Goal: Task Accomplishment & Management: Complete application form

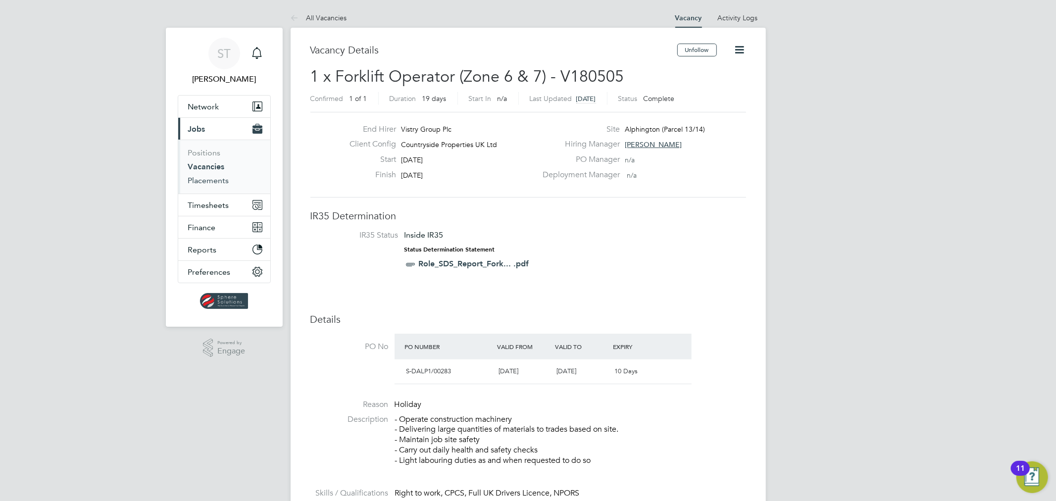
click at [215, 180] on link "Placements" at bounding box center [208, 180] width 41 height 9
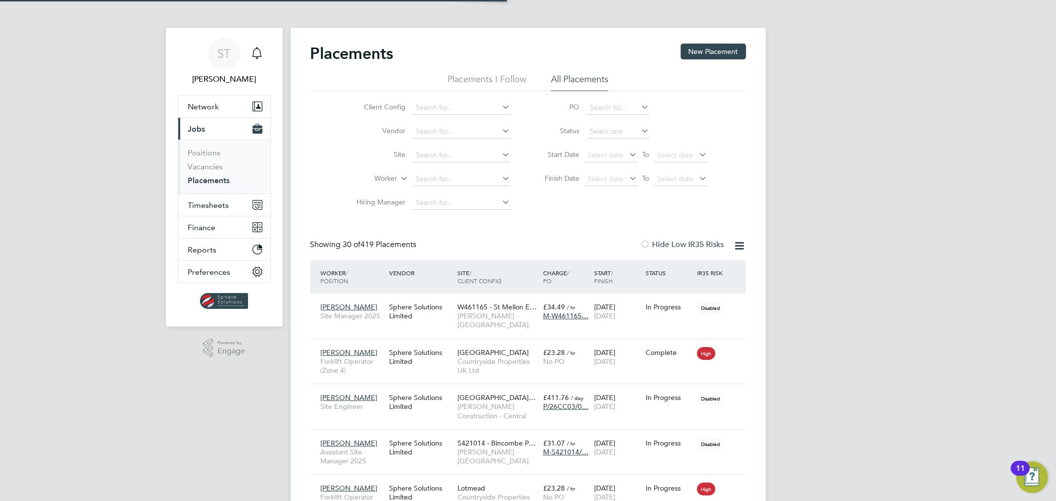
scroll to position [37, 86]
click at [440, 179] on input at bounding box center [462, 179] width 98 height 14
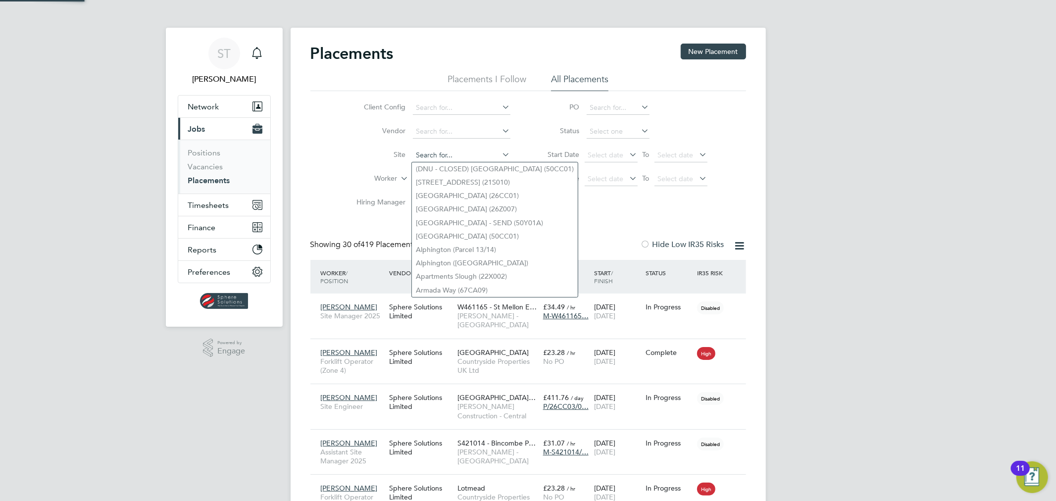
click at [443, 155] on input at bounding box center [462, 155] width 98 height 14
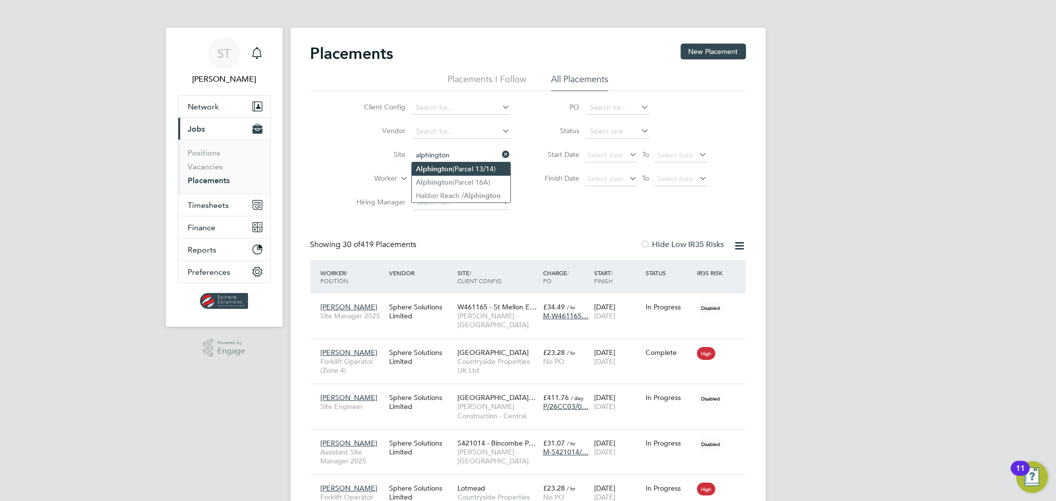
type input "alphington"
click at [466, 157] on input at bounding box center [462, 155] width 98 height 14
click at [466, 164] on li "Alphington (Parcel 13/14)" at bounding box center [461, 168] width 98 height 13
type input "Alphington (Parcel 13/14)"
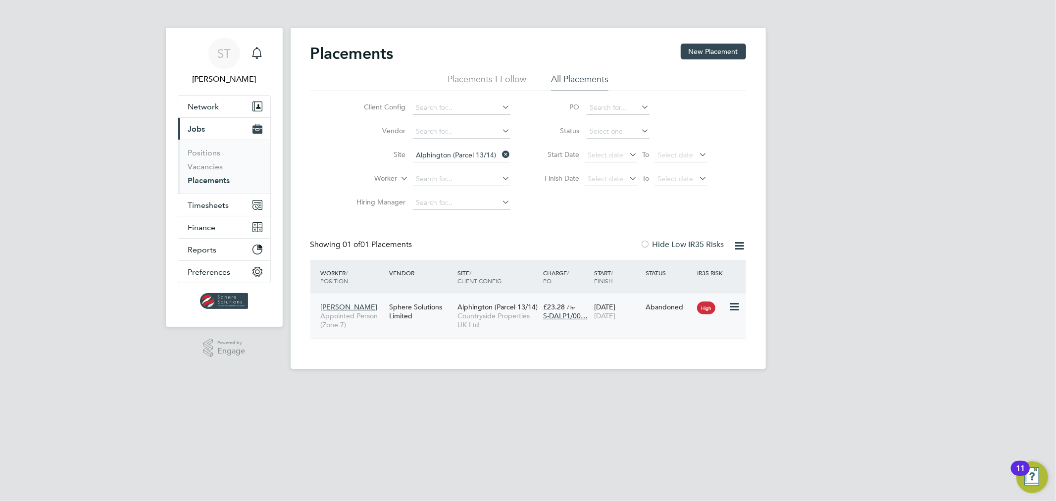
click at [506, 315] on span "Countryside Properties UK Ltd" at bounding box center [497, 320] width 81 height 18
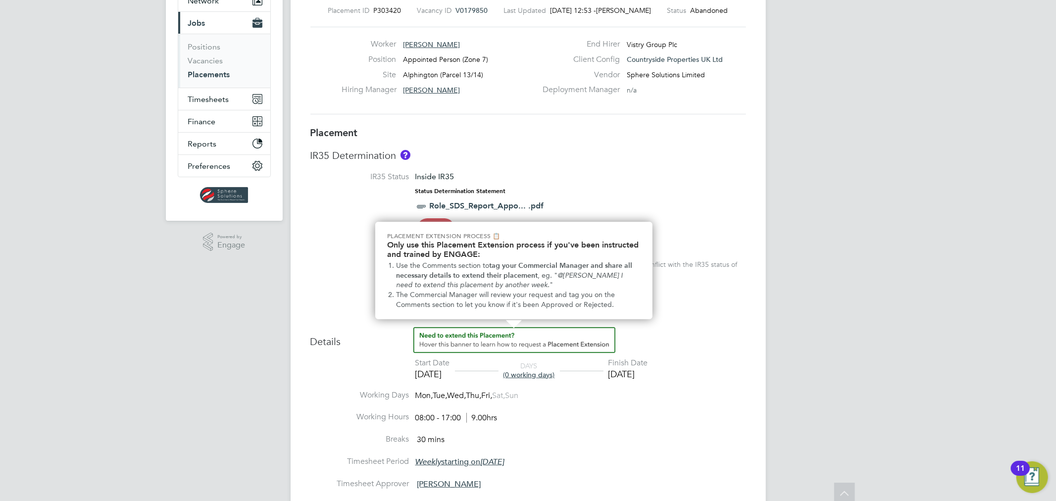
scroll to position [183, 0]
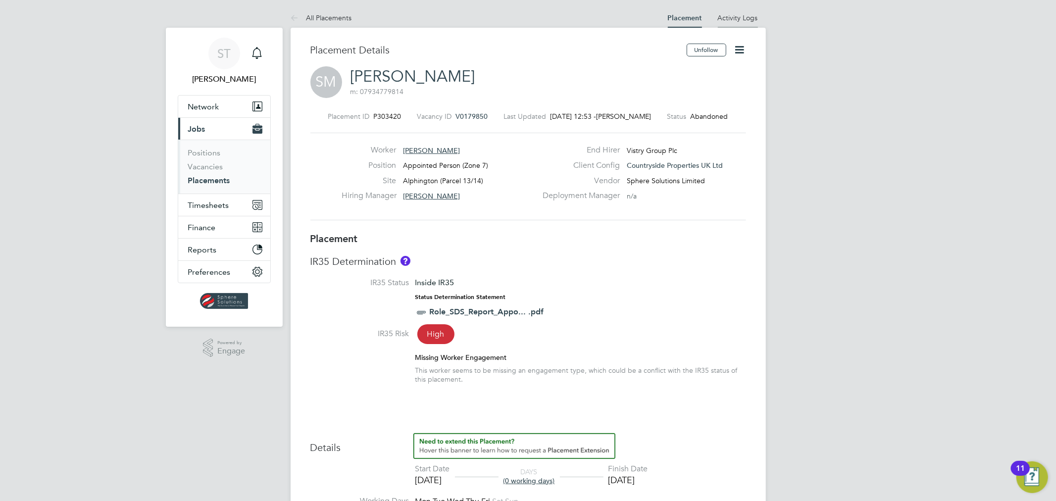
click at [739, 15] on link "Activity Logs" at bounding box center [738, 17] width 40 height 9
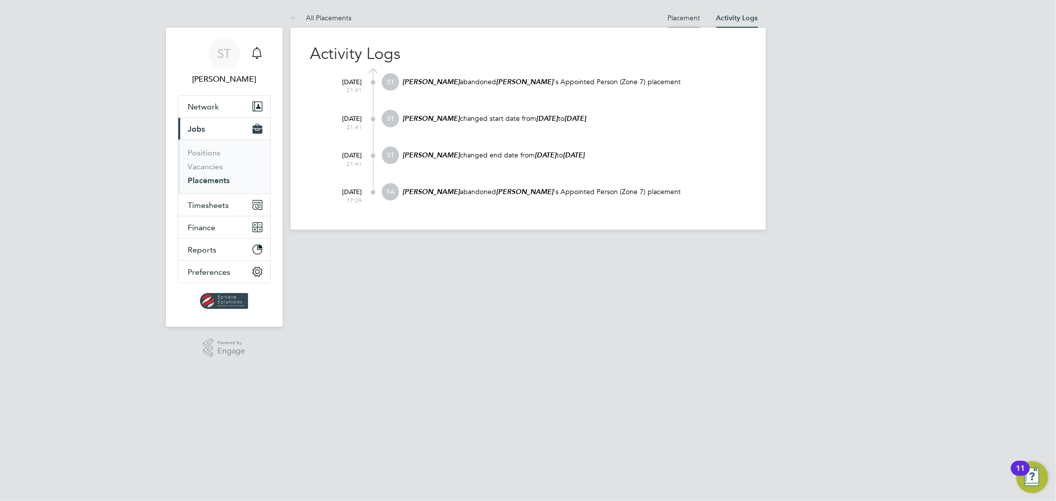
click at [677, 18] on link "Placement" at bounding box center [684, 17] width 33 height 9
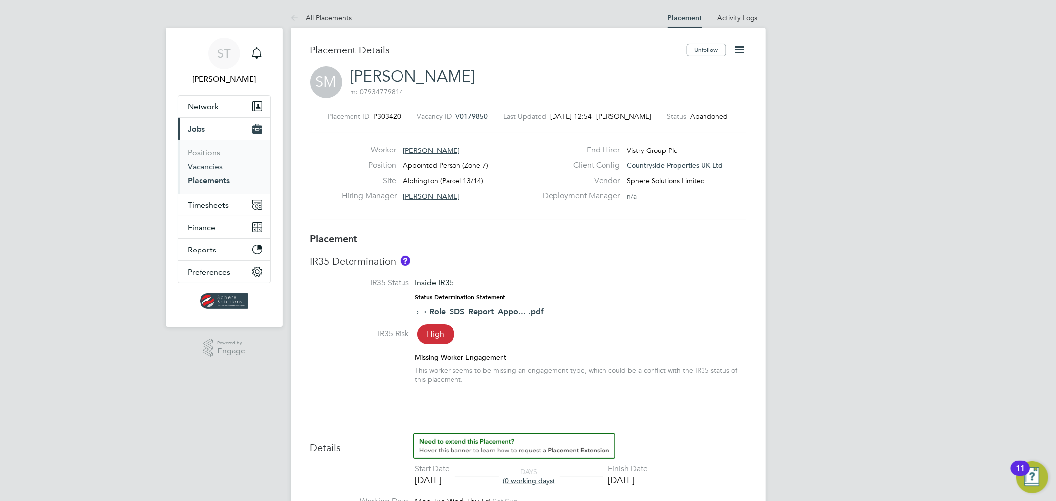
click at [214, 170] on link "Vacancies" at bounding box center [205, 166] width 35 height 9
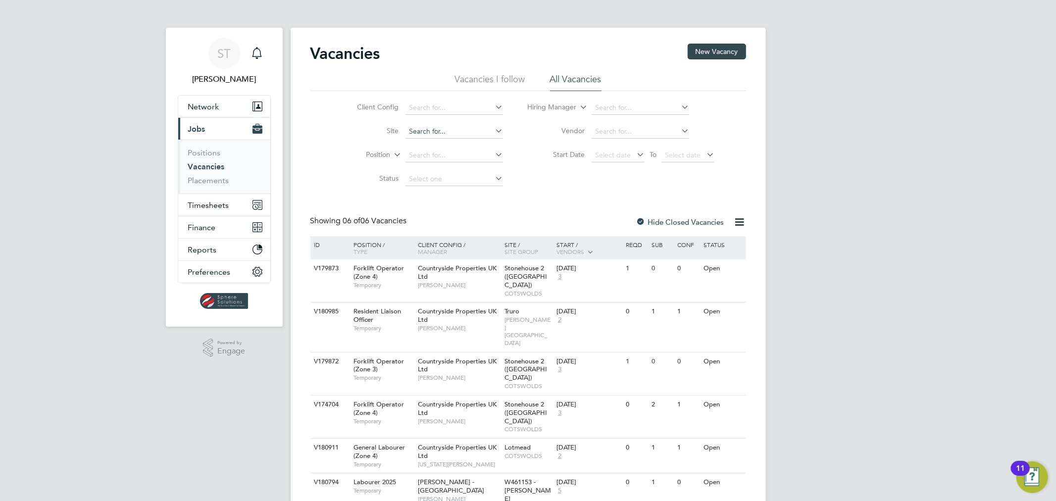
click at [433, 136] on input at bounding box center [454, 132] width 98 height 14
click at [440, 139] on li "Alphington (Parcel 13/14)" at bounding box center [454, 145] width 98 height 13
type input "Alphington (Parcel 13/14)"
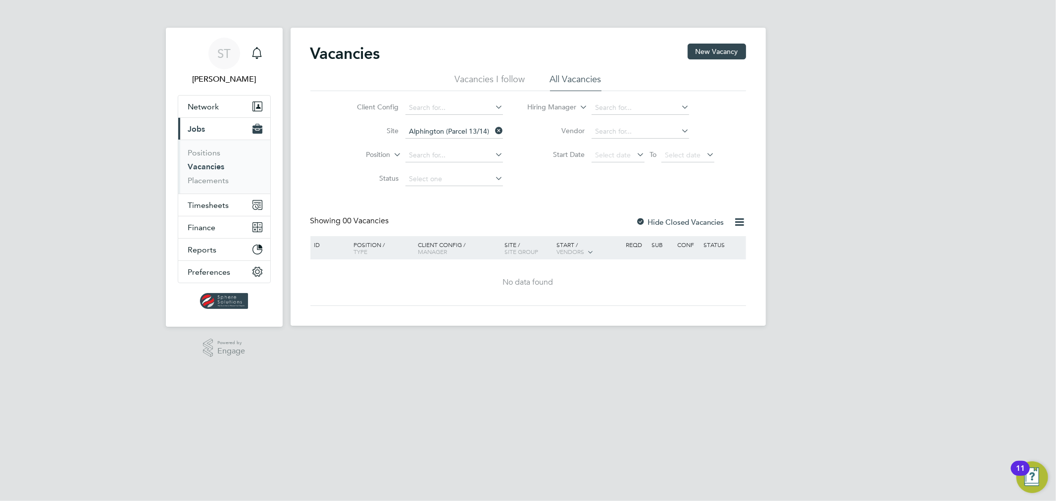
click at [642, 221] on div at bounding box center [641, 223] width 10 height 10
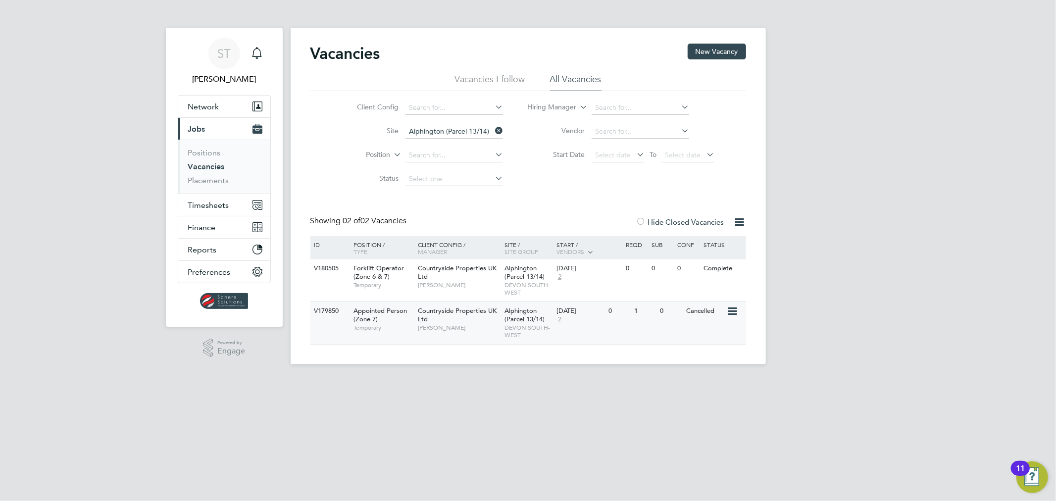
click at [523, 325] on span "DEVON SOUTH-WEST" at bounding box center [527, 331] width 47 height 15
click at [213, 105] on span "Network" at bounding box center [203, 106] width 31 height 9
click at [482, 293] on div "Countryside Properties UK Ltd Tom Barnett" at bounding box center [458, 276] width 87 height 34
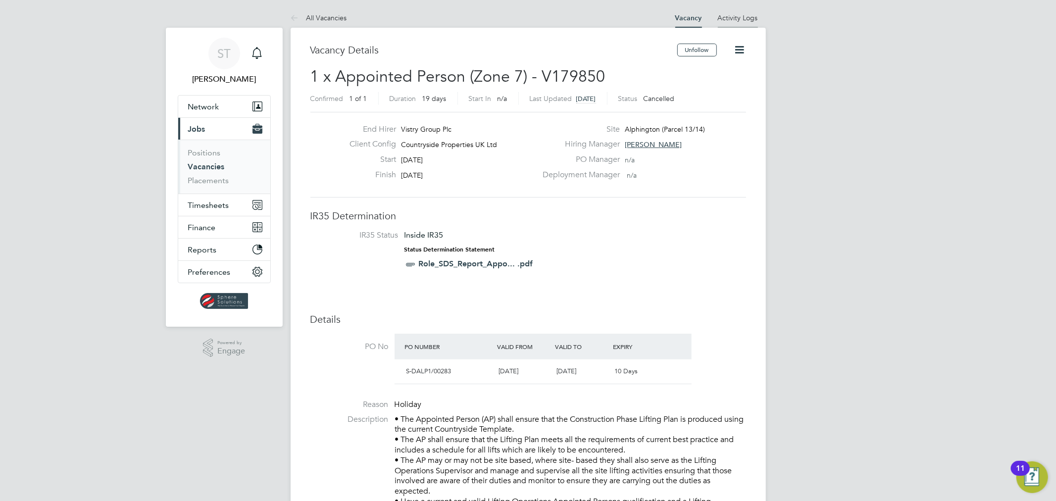
click at [737, 22] on li "Activity Logs" at bounding box center [738, 18] width 40 height 20
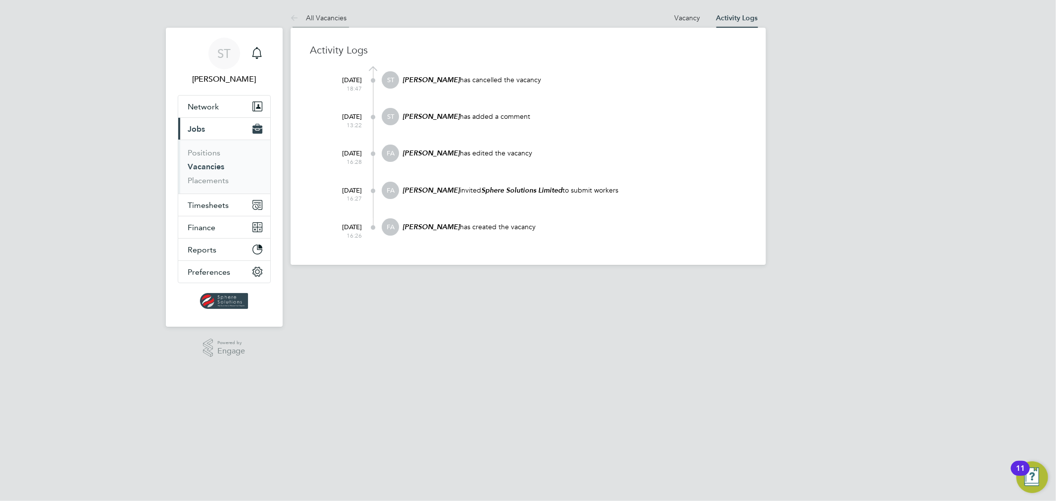
click at [330, 19] on link "All Vacancies" at bounding box center [319, 17] width 56 height 9
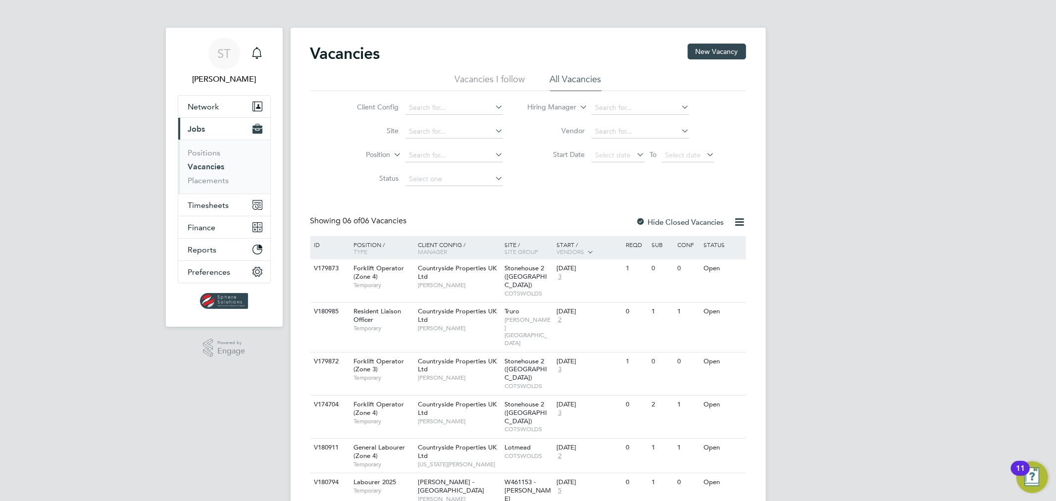
click at [640, 219] on div at bounding box center [641, 223] width 10 height 10
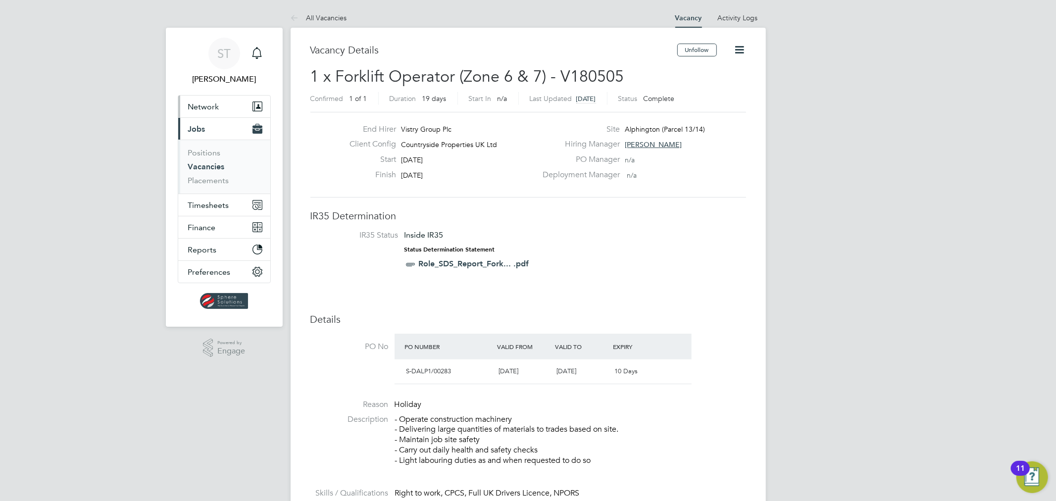
click at [214, 106] on span "Network" at bounding box center [203, 106] width 31 height 9
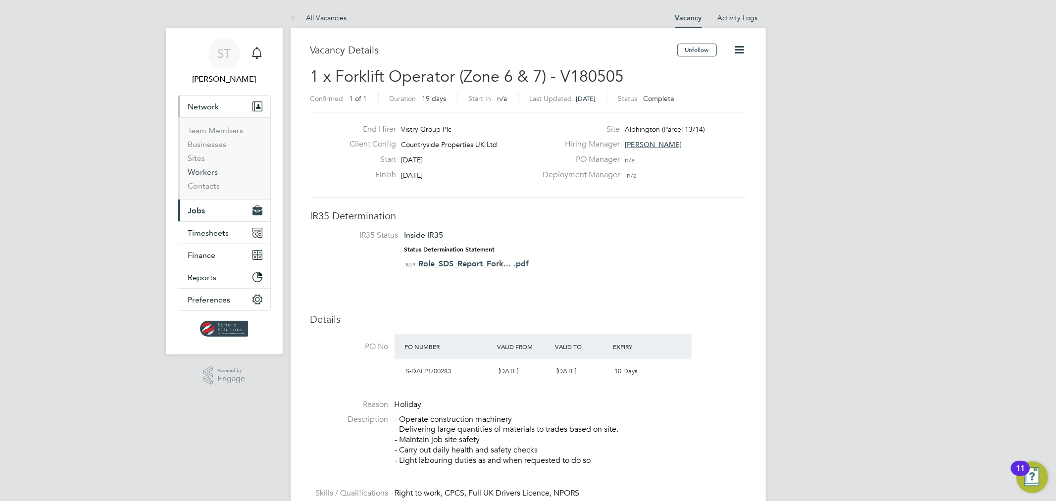
click at [200, 169] on link "Workers" at bounding box center [203, 171] width 30 height 9
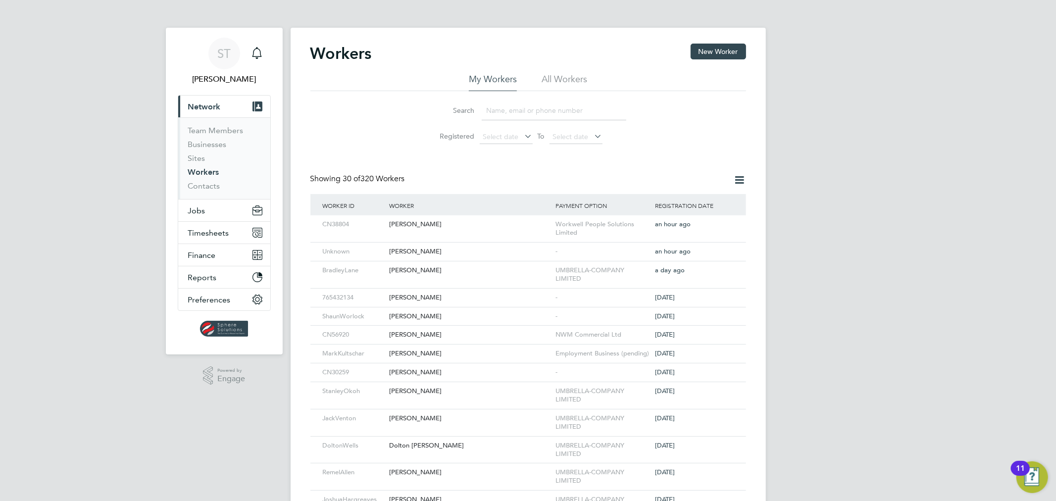
click at [530, 114] on input at bounding box center [554, 110] width 145 height 19
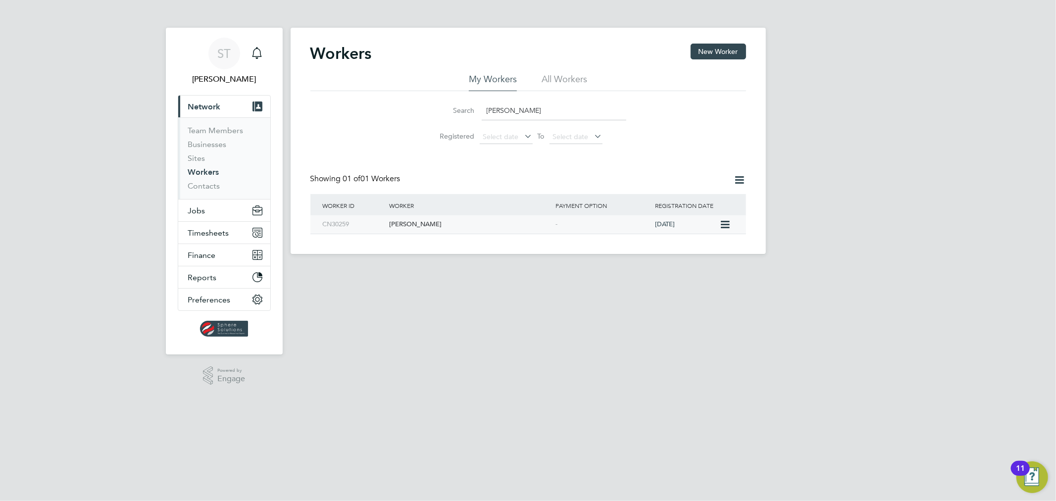
type input "[PERSON_NAME]"
click at [536, 223] on div "[PERSON_NAME]" at bounding box center [470, 224] width 166 height 18
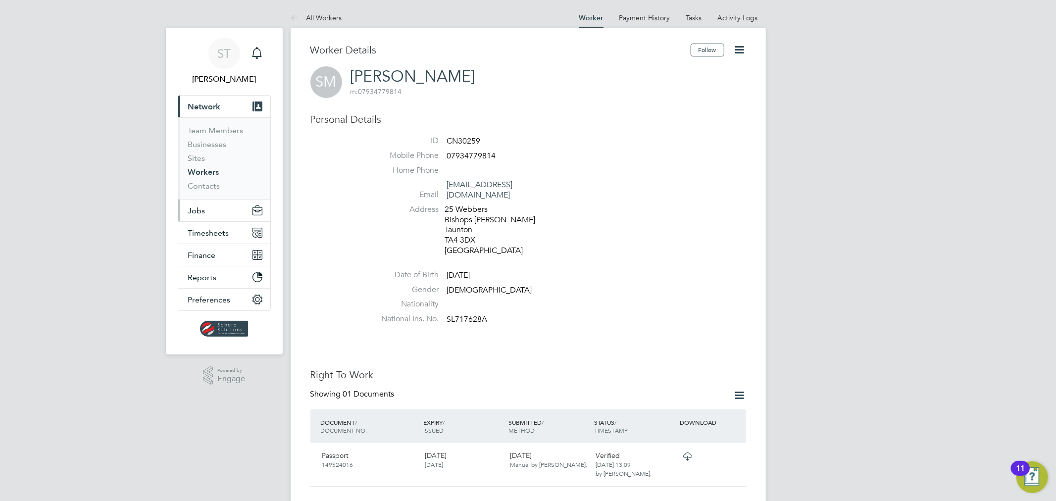
click at [204, 210] on span "Jobs" at bounding box center [196, 210] width 17 height 9
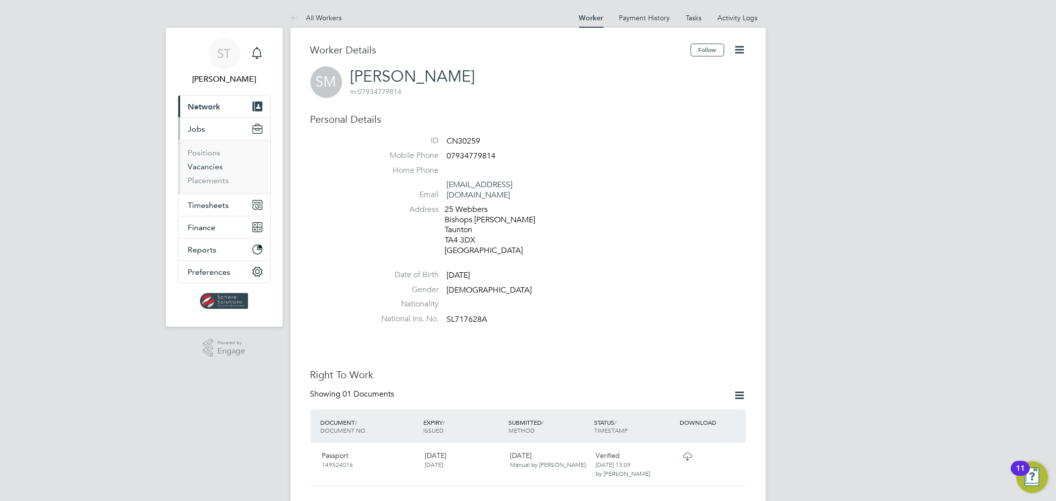
click at [221, 166] on link "Vacancies" at bounding box center [205, 166] width 35 height 9
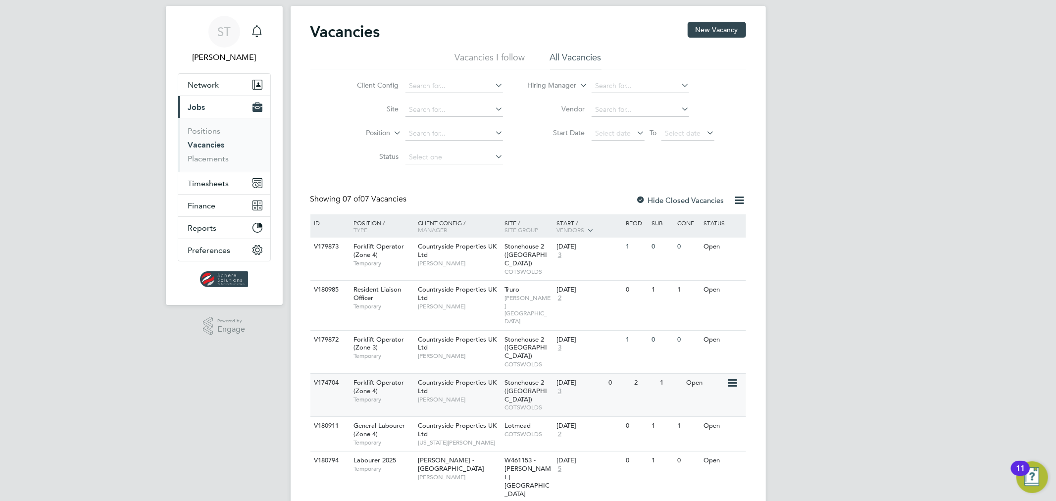
scroll to position [47, 0]
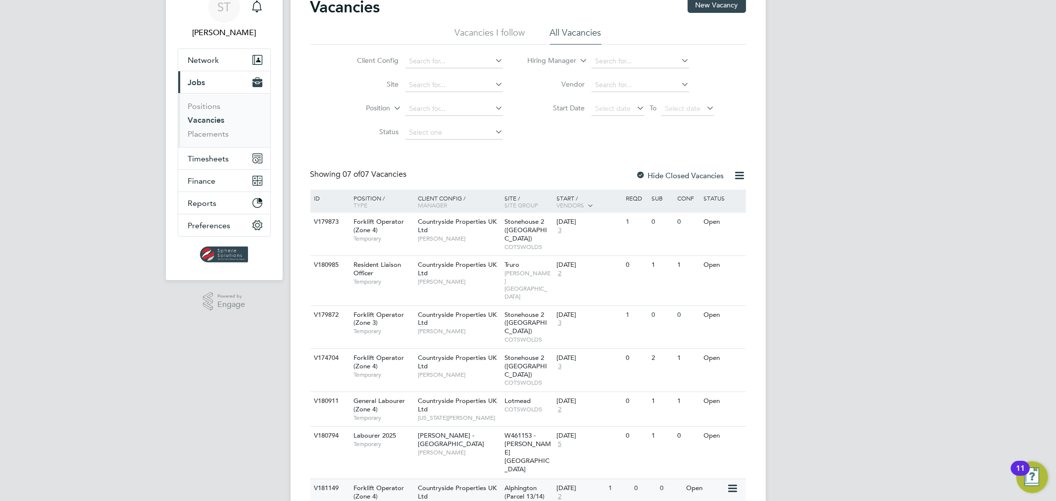
click at [519, 484] on span "Alphington (Parcel 13/14)" at bounding box center [524, 492] width 40 height 17
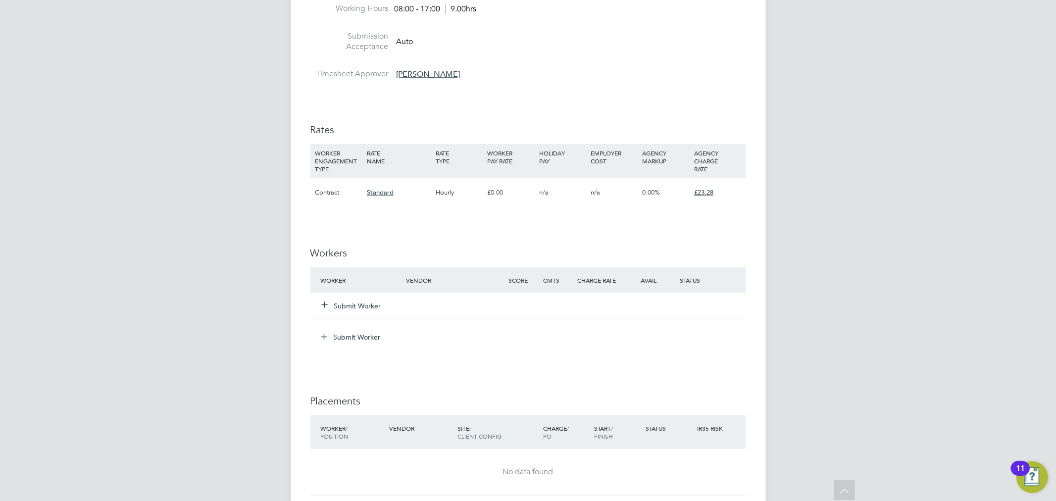
scroll to position [587, 0]
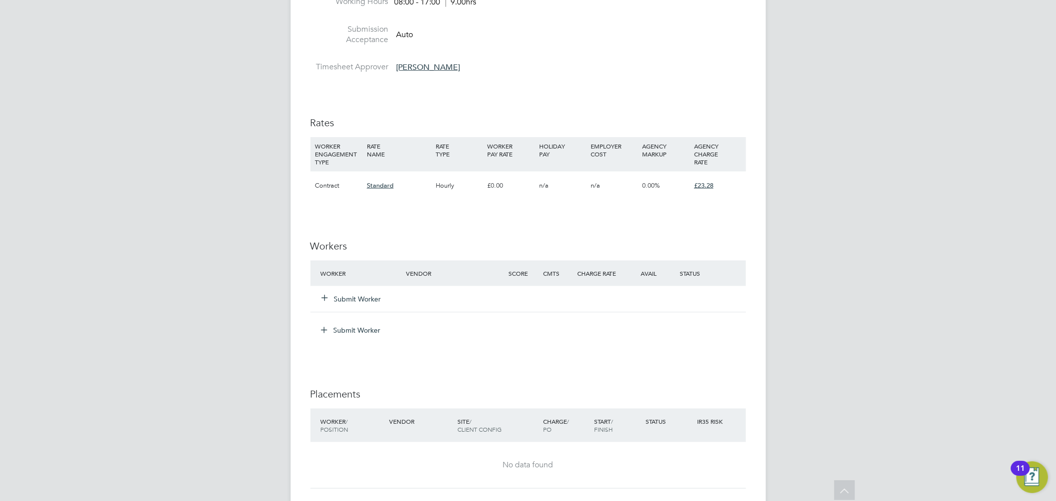
click at [360, 300] on button "Submit Worker" at bounding box center [351, 299] width 59 height 10
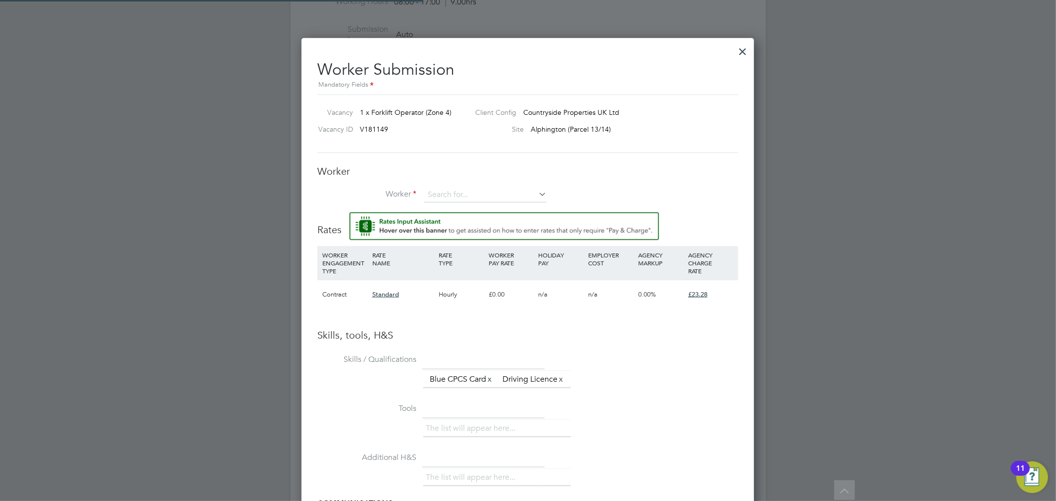
scroll to position [652, 453]
click at [349, 212] on button "Rate Assistant" at bounding box center [503, 226] width 309 height 28
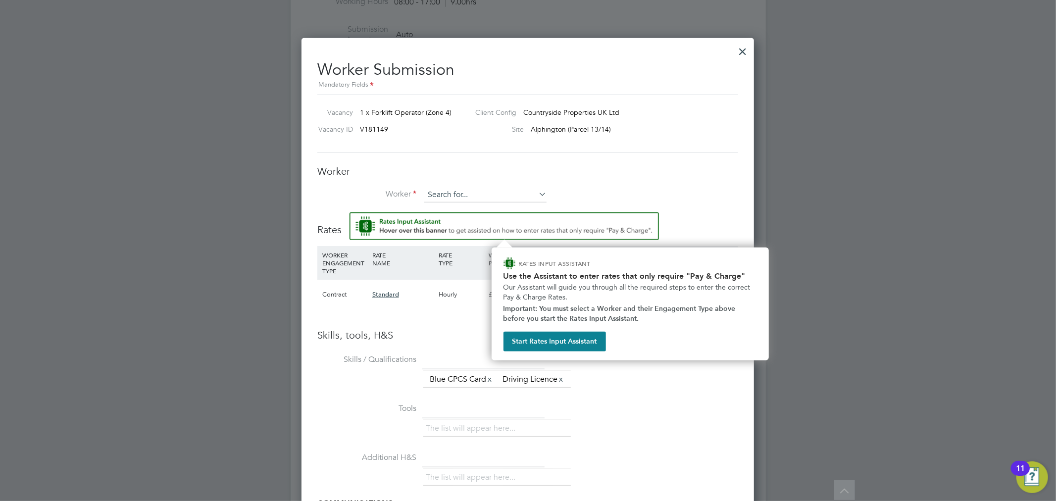
click at [479, 189] on input at bounding box center [485, 195] width 122 height 15
click at [477, 202] on li "[PERSON_NAME] (CN30259)" at bounding box center [485, 208] width 123 height 13
type input "[PERSON_NAME] (CN30259)"
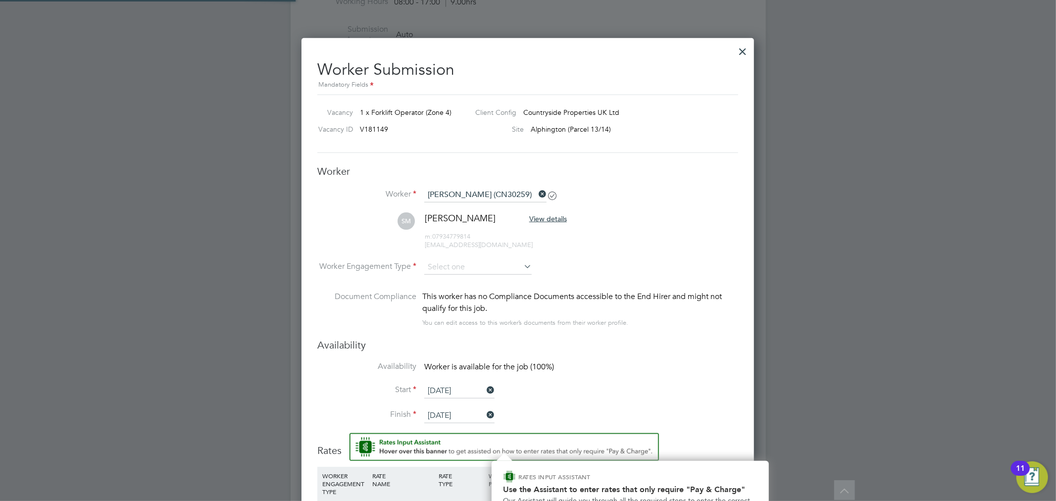
scroll to position [871, 453]
click at [488, 268] on input at bounding box center [477, 267] width 107 height 15
click at [473, 281] on li "Contract" at bounding box center [478, 280] width 108 height 13
type input "Contract"
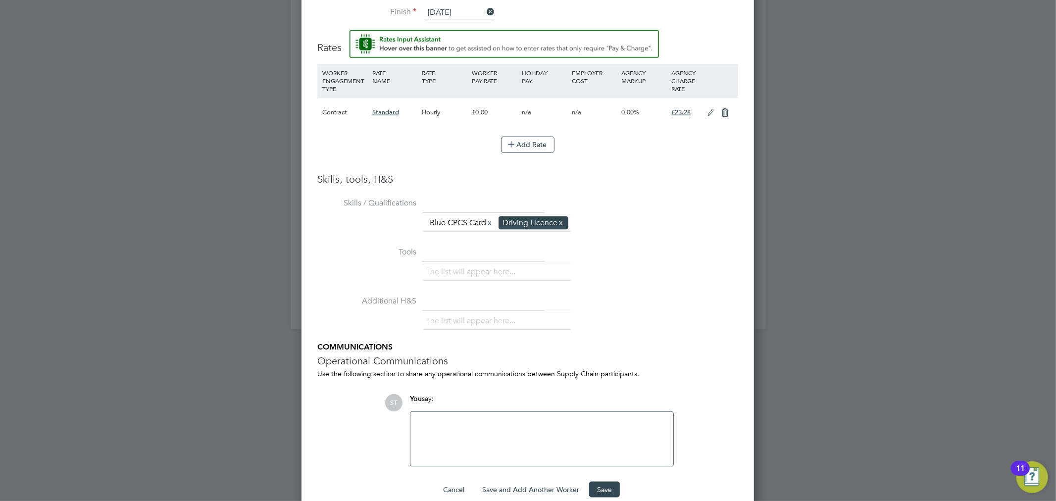
scroll to position [990, 0]
click at [709, 112] on icon at bounding box center [711, 112] width 12 height 8
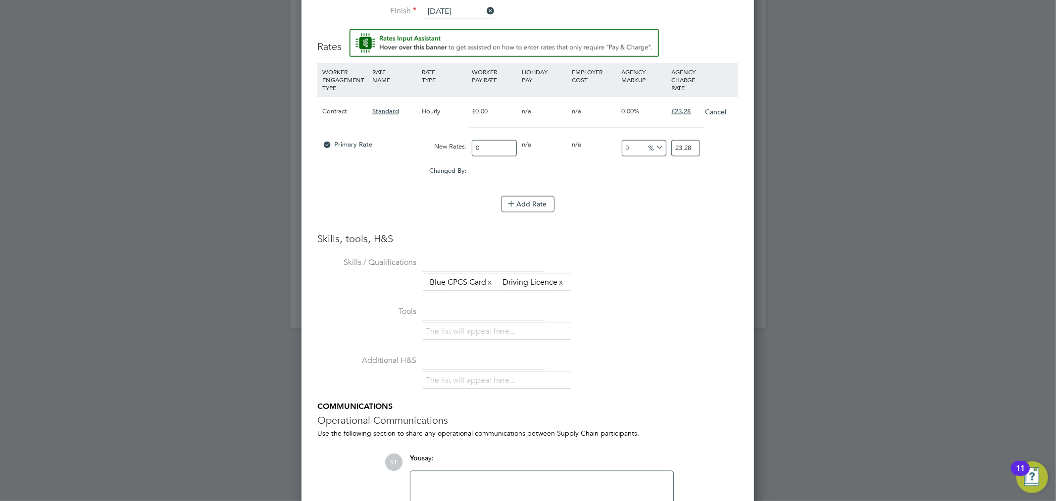
scroll to position [958, 453]
drag, startPoint x: 482, startPoint y: 145, endPoint x: 378, endPoint y: 109, distance: 109.9
click at [464, 143] on div "Primary Rate New Rates: 0 0 n/a 0 n/a 0 0 % 23.28" at bounding box center [527, 148] width 421 height 26
type input "2"
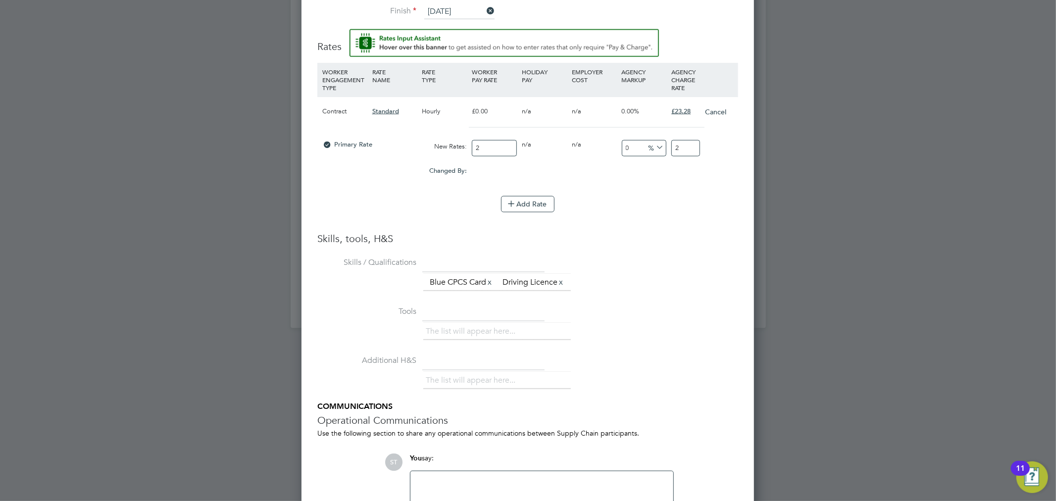
type input "20"
drag, startPoint x: 688, startPoint y: 147, endPoint x: 650, endPoint y: 147, distance: 37.6
click at [662, 147] on div "Primary Rate New Rates: 20 0 n/a 0 n/a 0 0 % 20" at bounding box center [527, 148] width 421 height 26
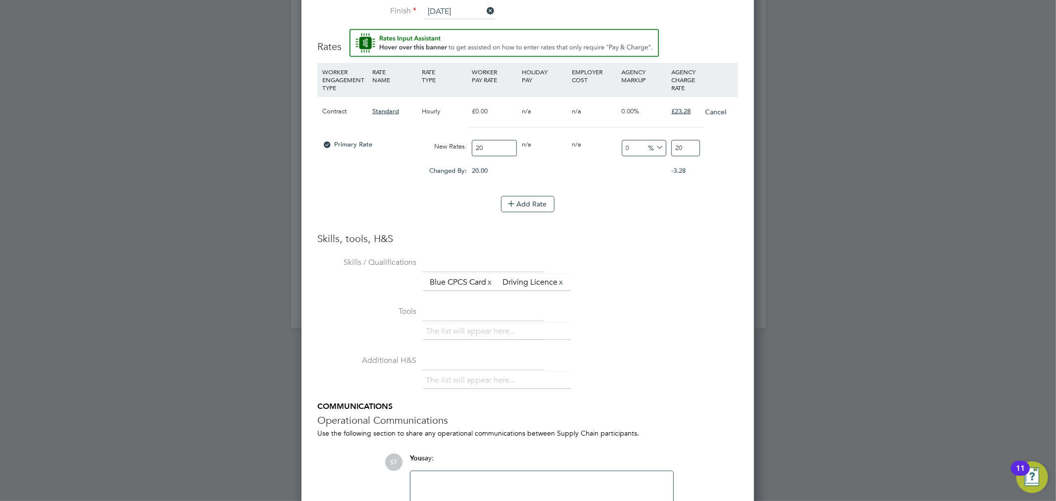
type input "-90"
type input "2"
type input "15"
type input "23"
type input "16"
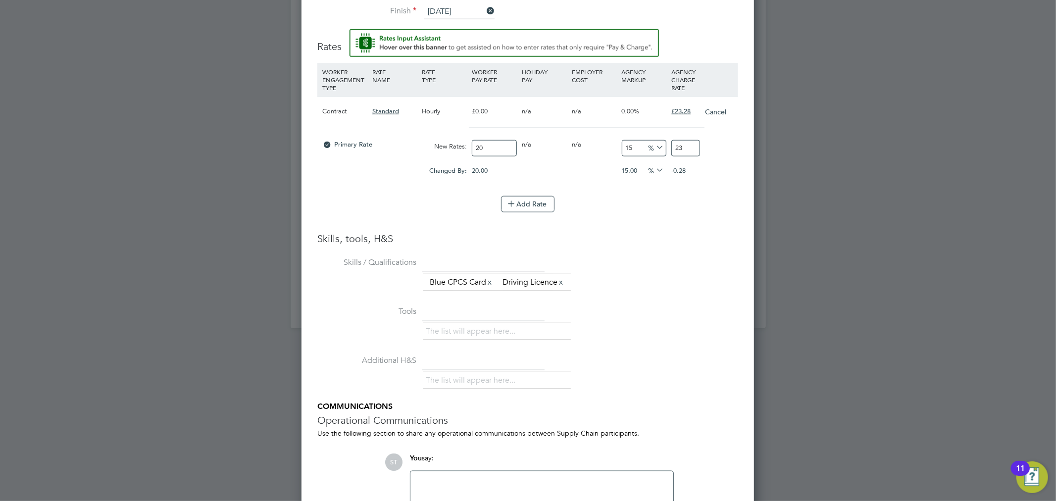
type input "23.2"
type input "16.4"
type input "23.28"
click at [644, 201] on div "Add Rate" at bounding box center [527, 204] width 421 height 16
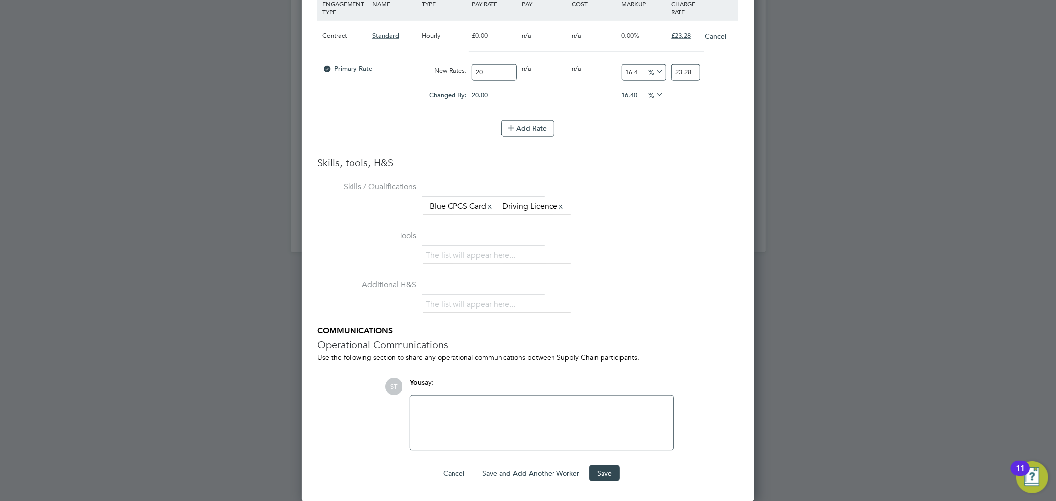
scroll to position [1080, 0]
click at [602, 477] on button "Save" at bounding box center [604, 473] width 31 height 16
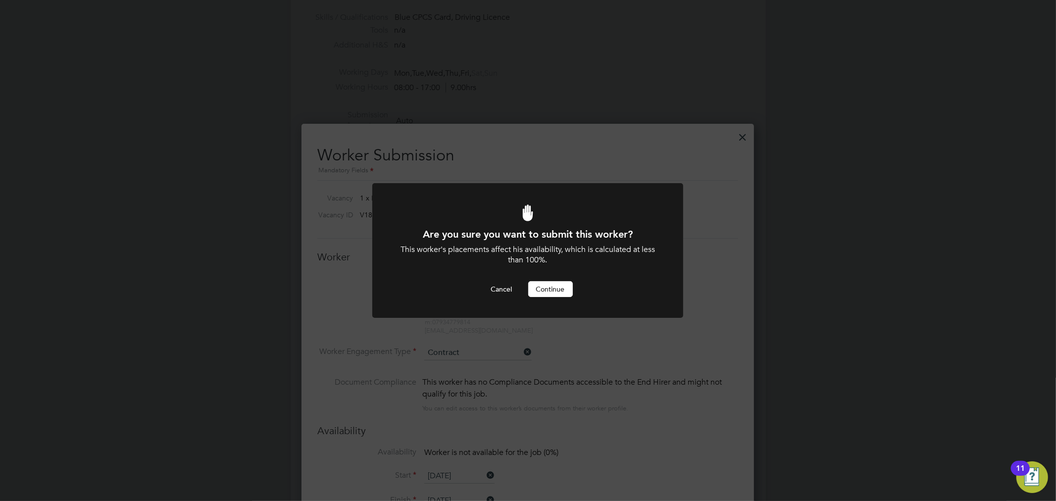
click at [551, 291] on button "Continue" at bounding box center [550, 289] width 45 height 16
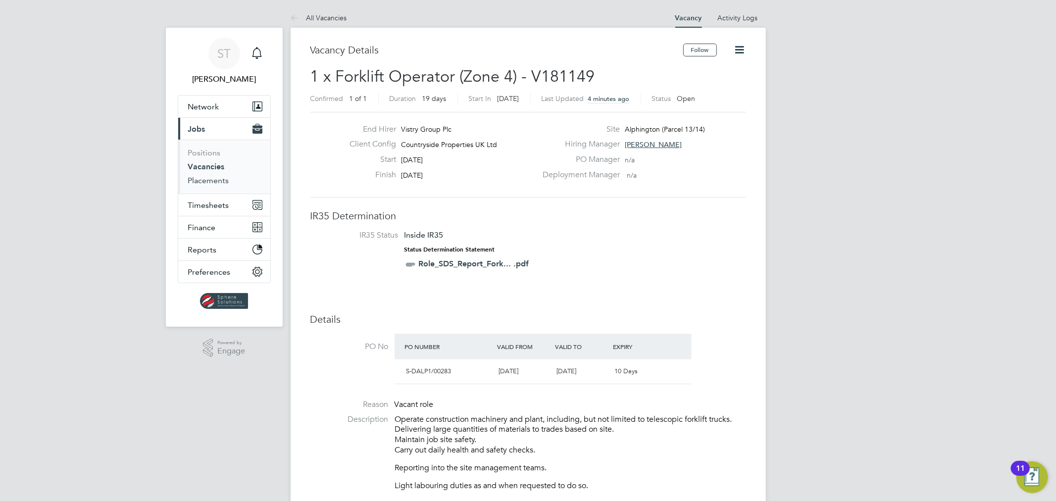
click at [204, 185] on link "Placements" at bounding box center [208, 180] width 41 height 9
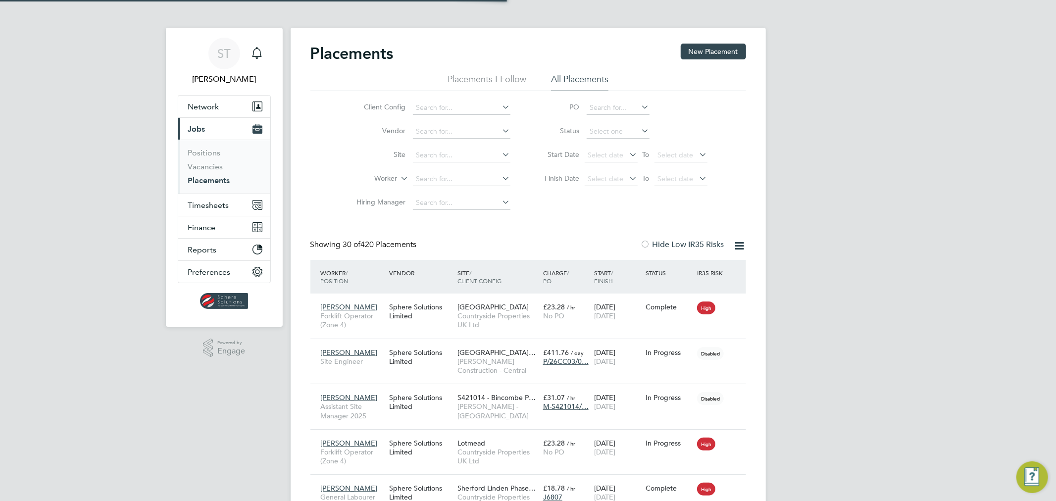
scroll to position [28, 69]
click at [431, 180] on input at bounding box center [462, 179] width 98 height 14
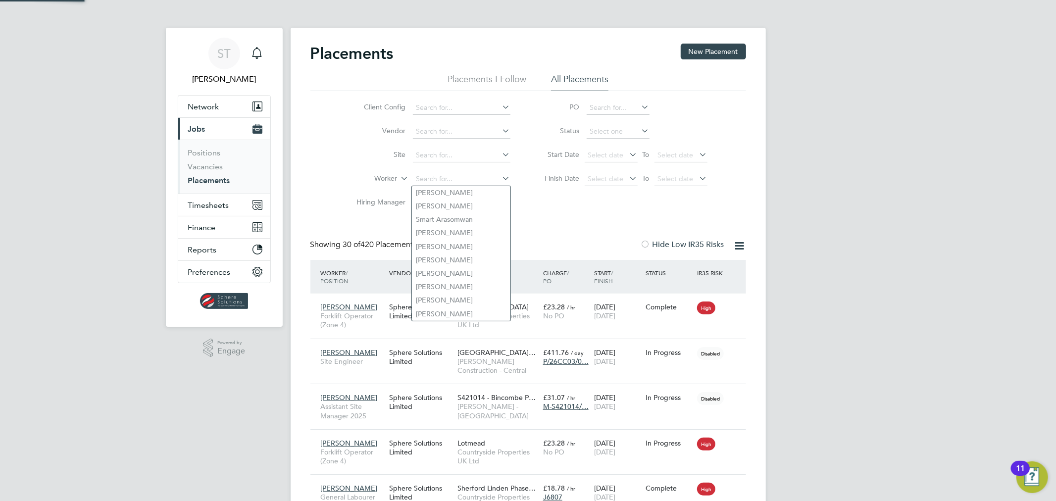
type input "d"
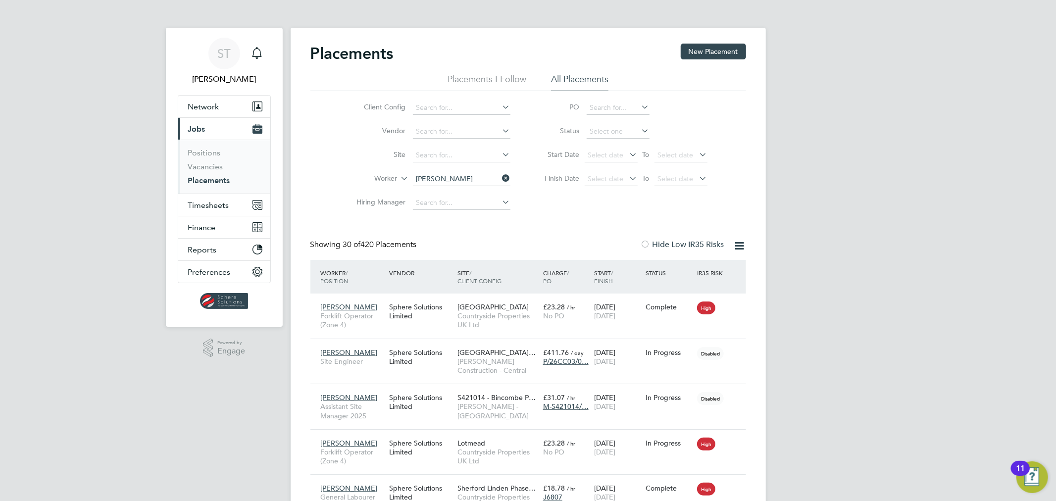
click at [433, 220] on b "[PERSON_NAME]" at bounding box center [444, 219] width 57 height 8
type input "[PERSON_NAME]"
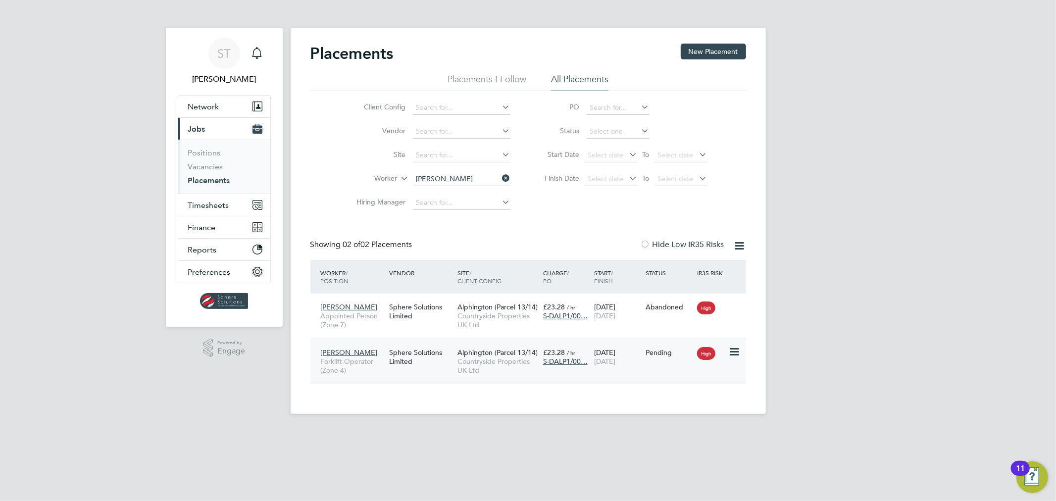
click at [735, 353] on icon at bounding box center [734, 352] width 10 height 12
click at [684, 411] on li "Start" at bounding box center [703, 414] width 70 height 14
type input "[PERSON_NAME]"
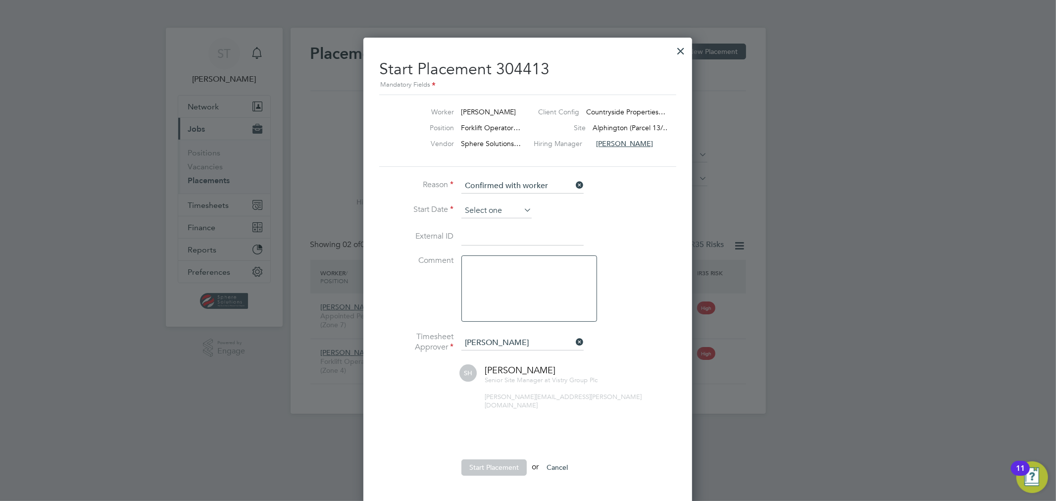
click at [502, 214] on input at bounding box center [496, 210] width 70 height 15
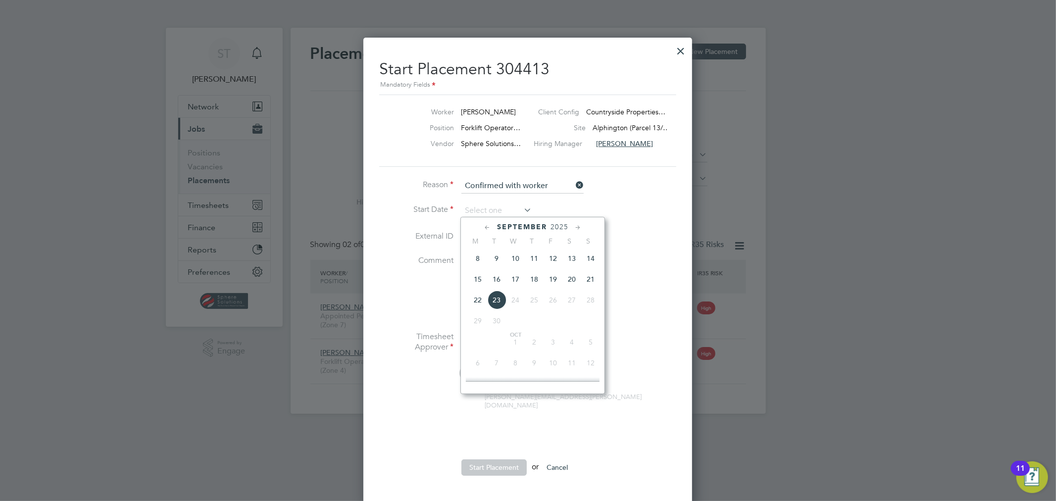
click at [478, 286] on span "15" at bounding box center [477, 279] width 19 height 19
type input "[DATE]"
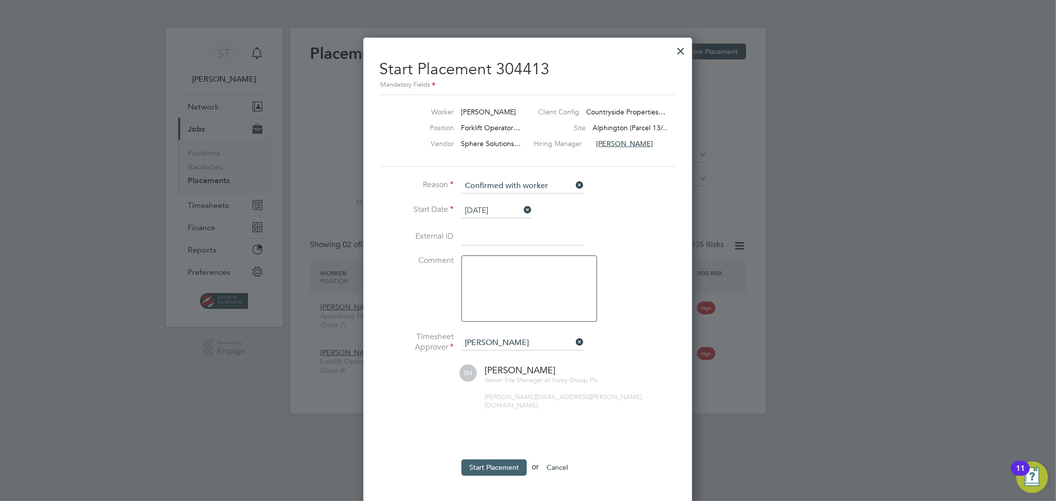
click at [486, 459] on button "Start Placement" at bounding box center [493, 467] width 65 height 16
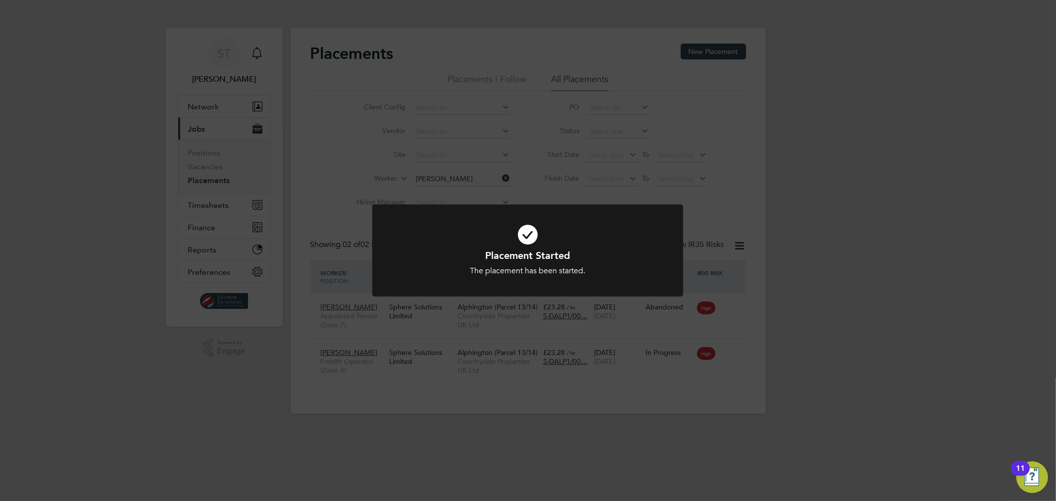
click at [540, 383] on div "Placement Started The placement has been started. Cancel Okay" at bounding box center [528, 250] width 1056 height 501
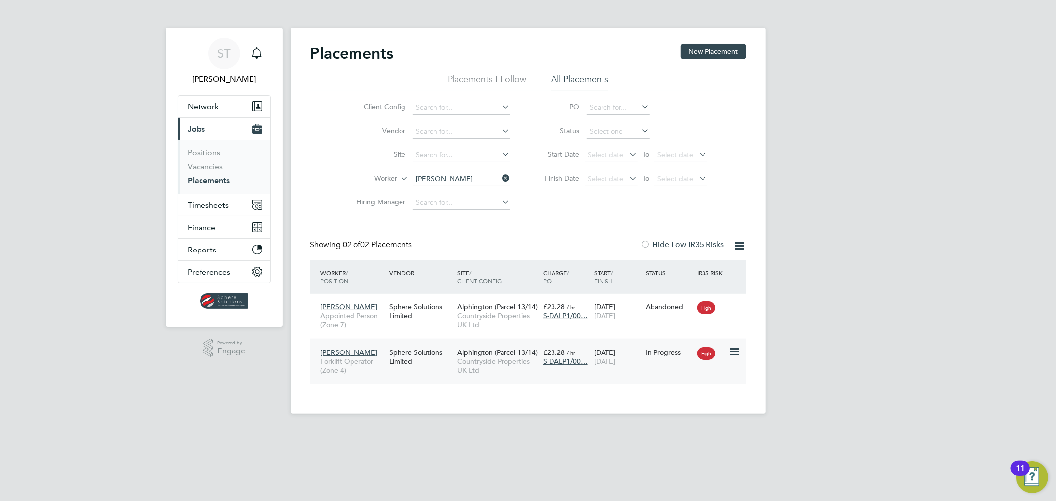
click at [497, 360] on span "Countryside Properties UK Ltd" at bounding box center [497, 366] width 81 height 18
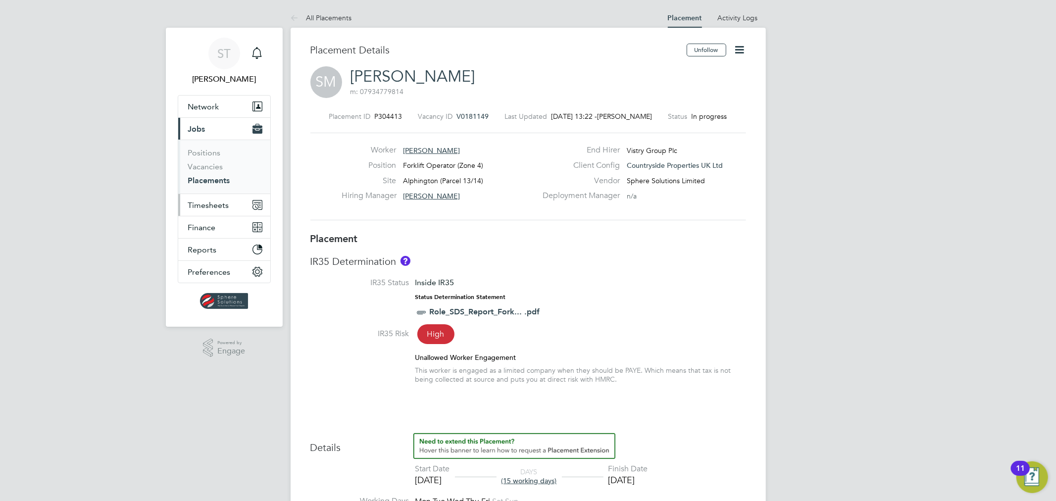
click at [203, 205] on span "Timesheets" at bounding box center [208, 204] width 41 height 9
click at [206, 176] on link "Timesheets" at bounding box center [208, 174] width 41 height 9
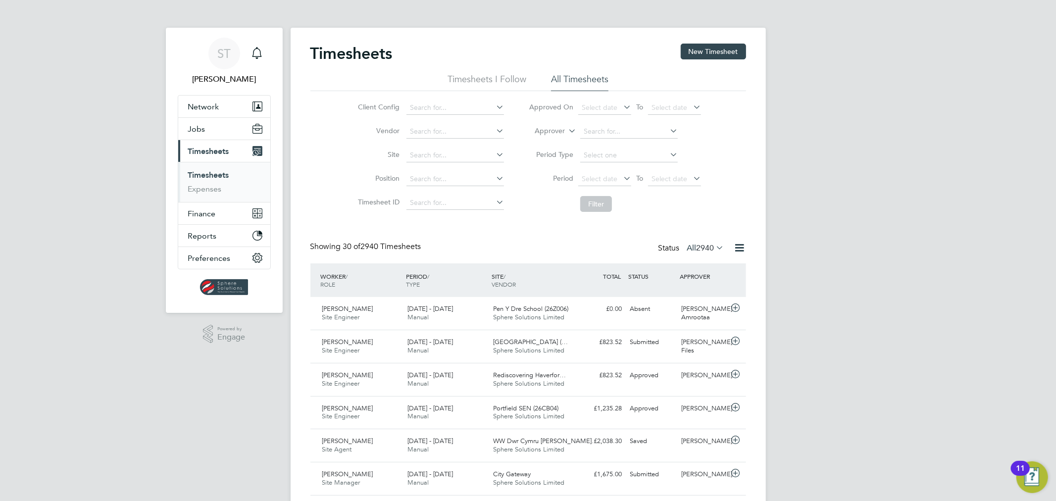
scroll to position [5, 5]
click at [716, 56] on button "New Timesheet" at bounding box center [713, 52] width 65 height 16
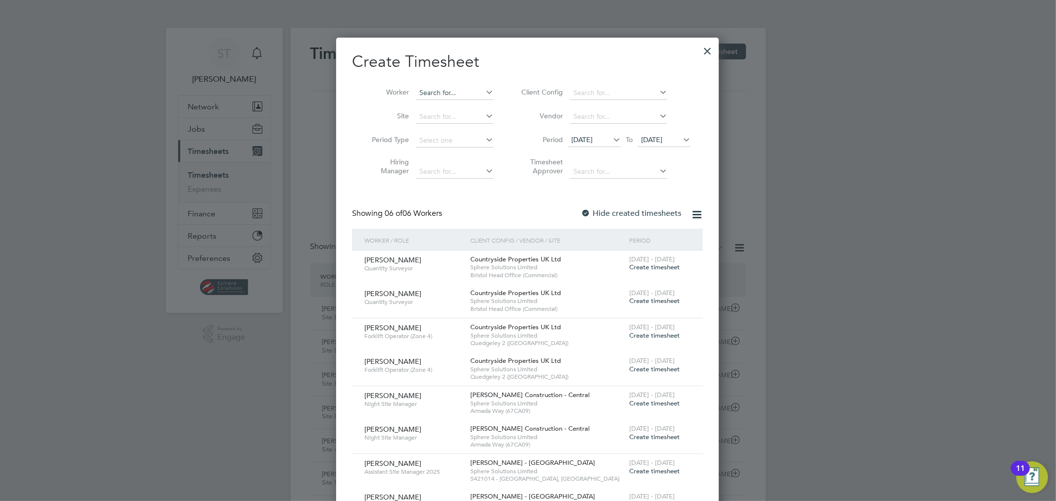
click at [451, 96] on input at bounding box center [455, 93] width 78 height 14
type input "[PERSON_NAME]"
click at [658, 144] on span "16 Sep 2025" at bounding box center [663, 140] width 53 height 13
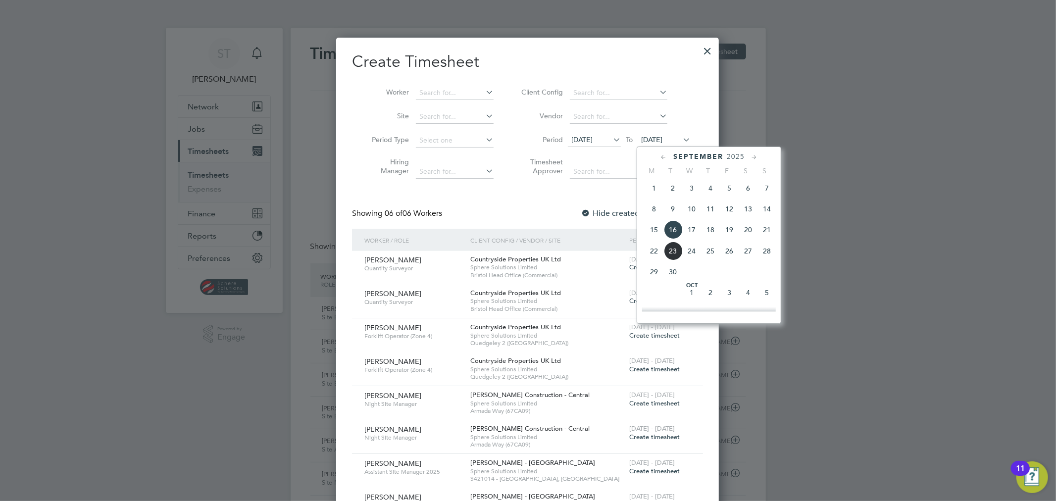
click at [769, 236] on span "21" at bounding box center [766, 229] width 19 height 19
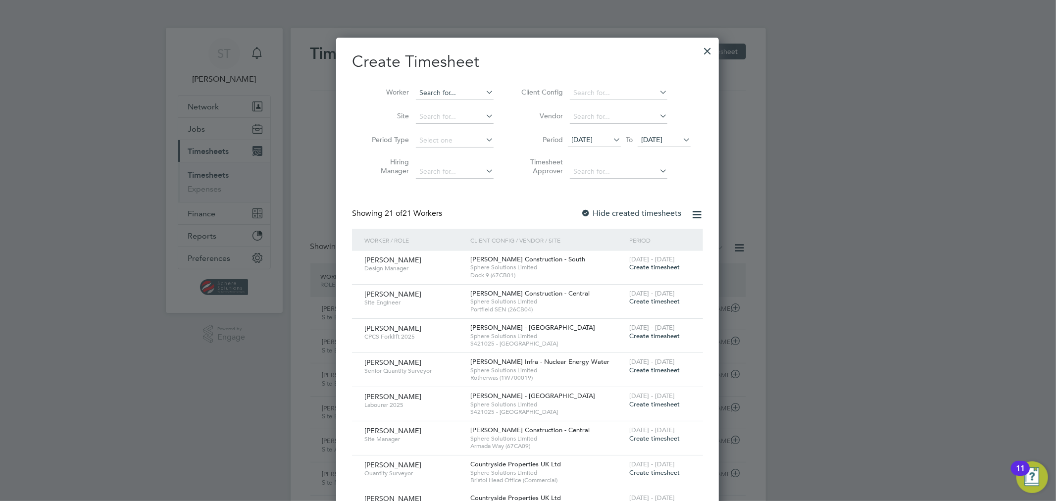
click at [454, 95] on input at bounding box center [455, 93] width 78 height 14
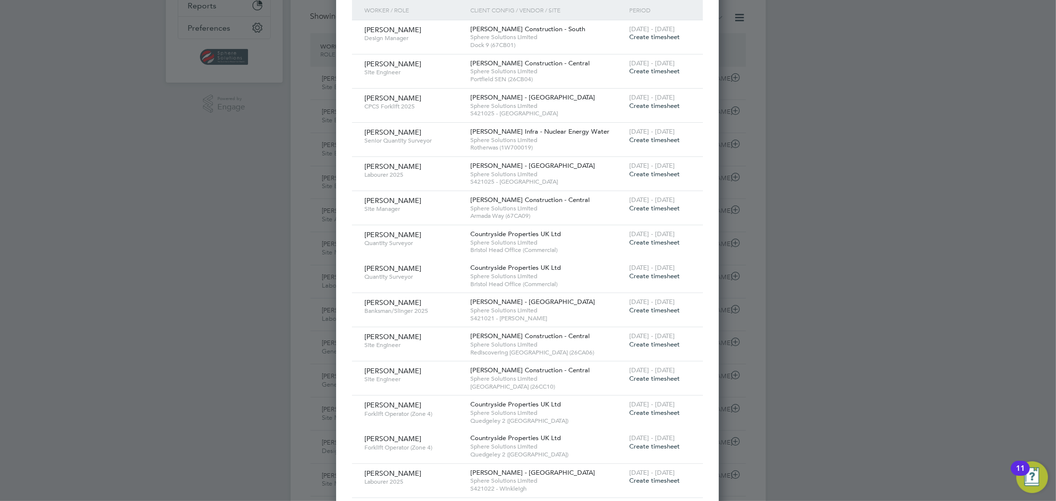
scroll to position [293, 0]
